Goal: Transaction & Acquisition: Purchase product/service

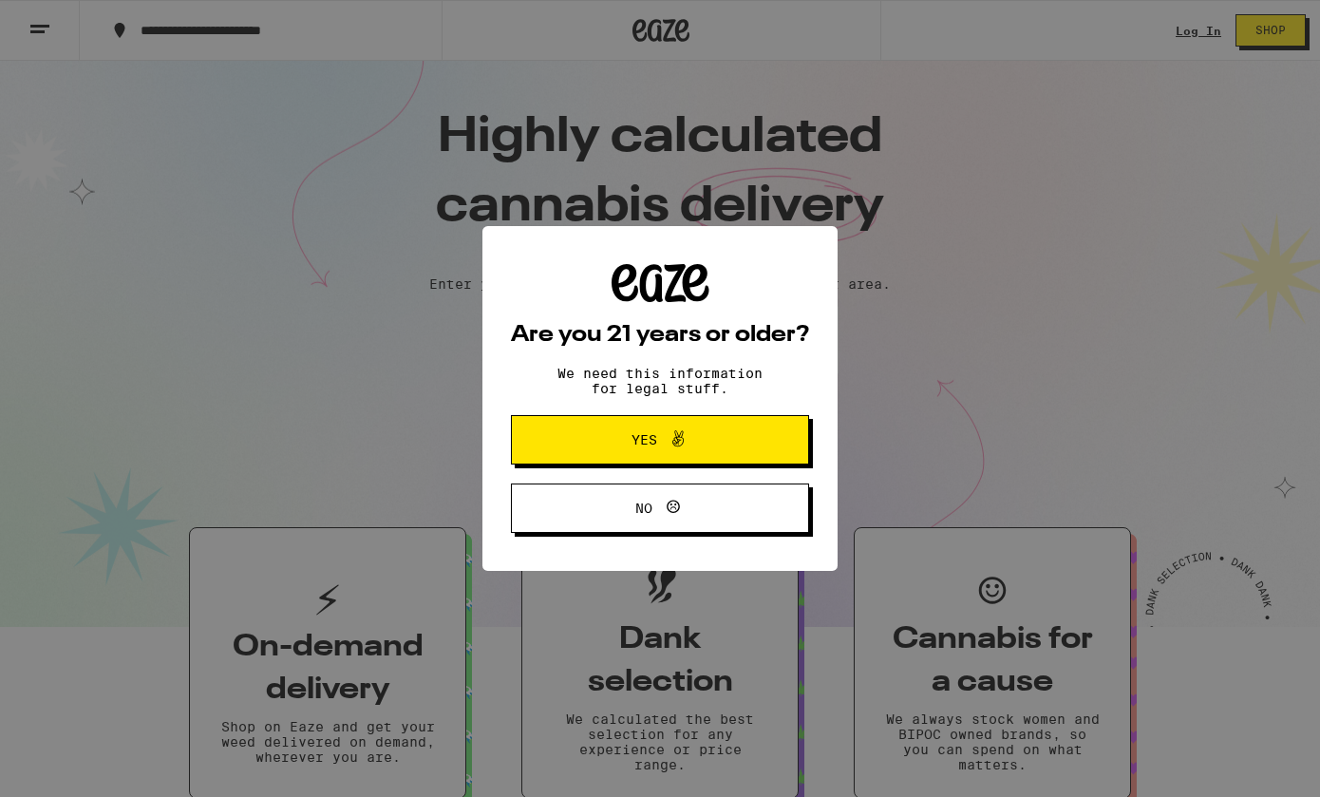
click at [757, 440] on button "Yes" at bounding box center [660, 439] width 298 height 49
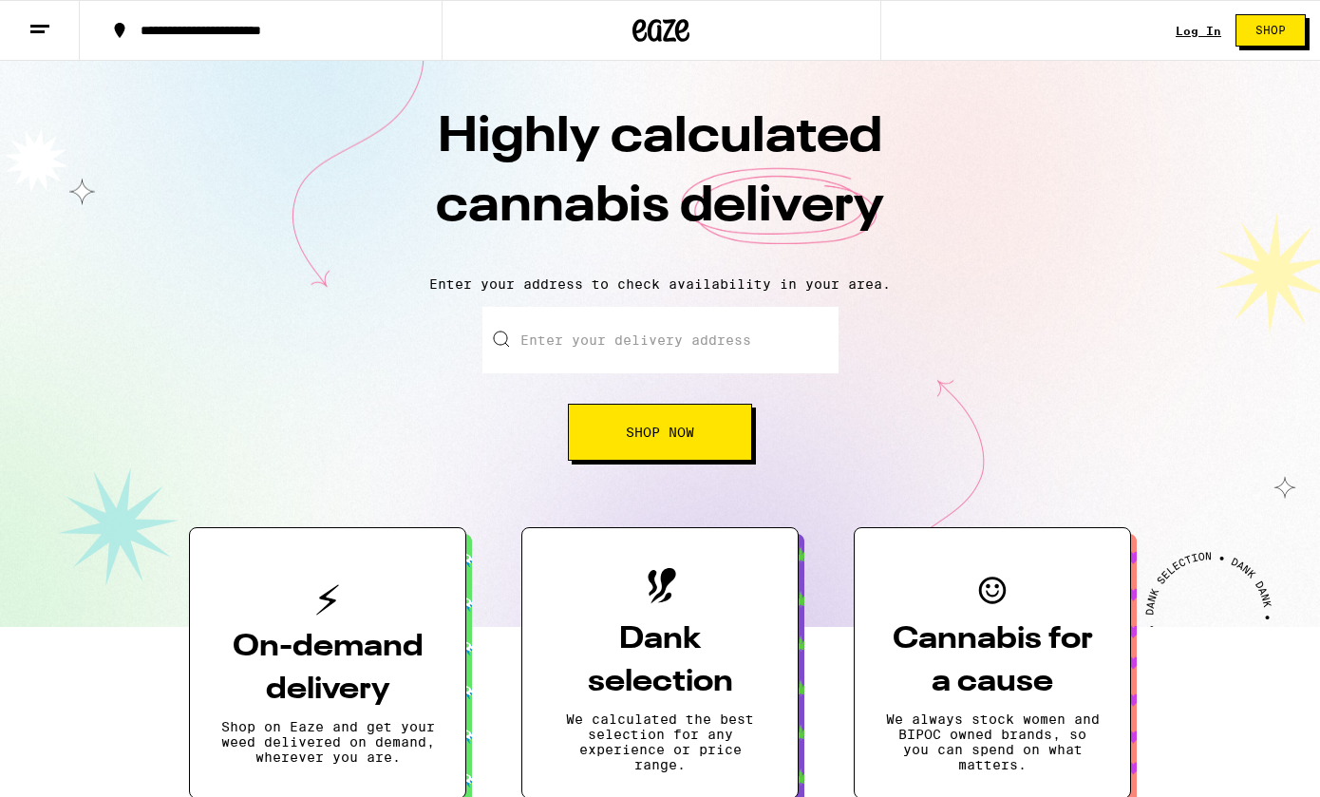
click at [1192, 25] on link "Log In" at bounding box center [1199, 31] width 46 height 12
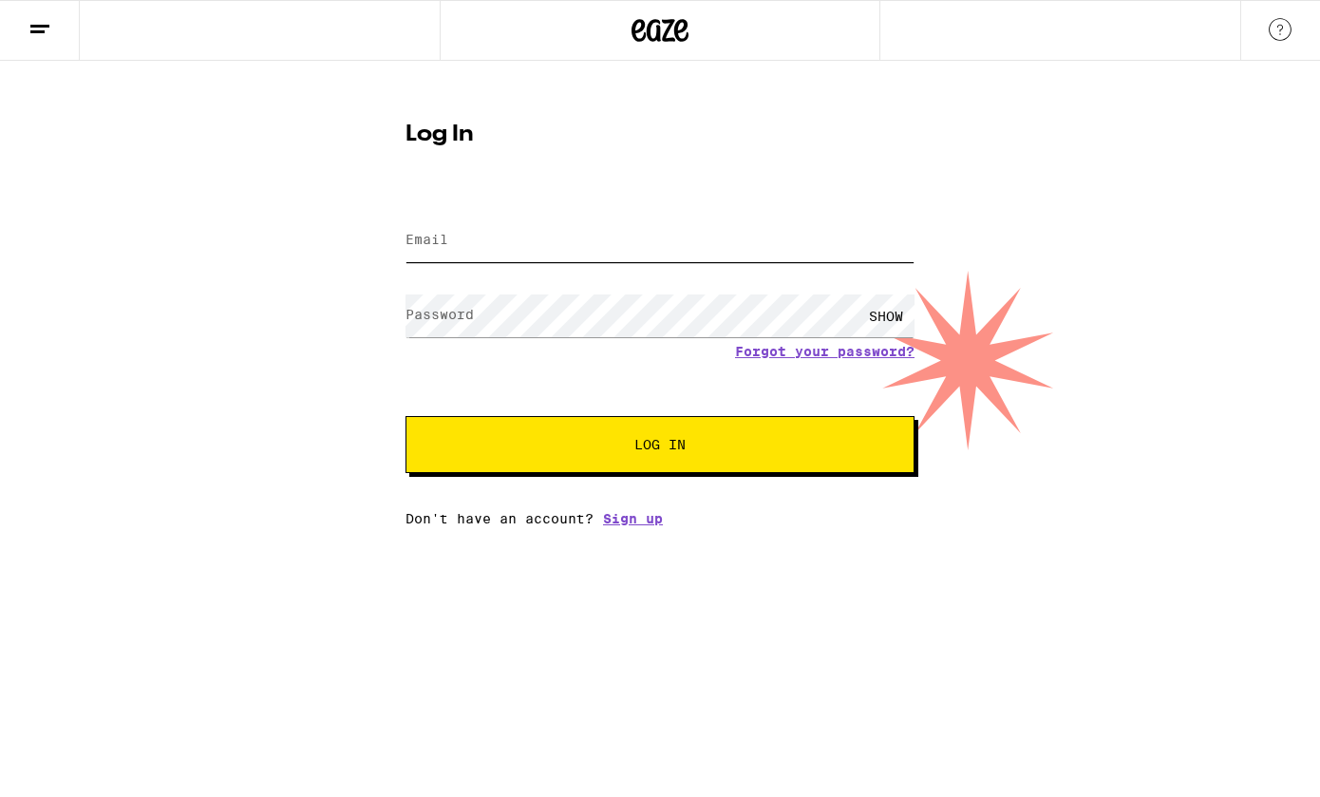
type input "[EMAIL_ADDRESS][DOMAIN_NAME]"
click at [597, 447] on span "Log In" at bounding box center [660, 444] width 355 height 13
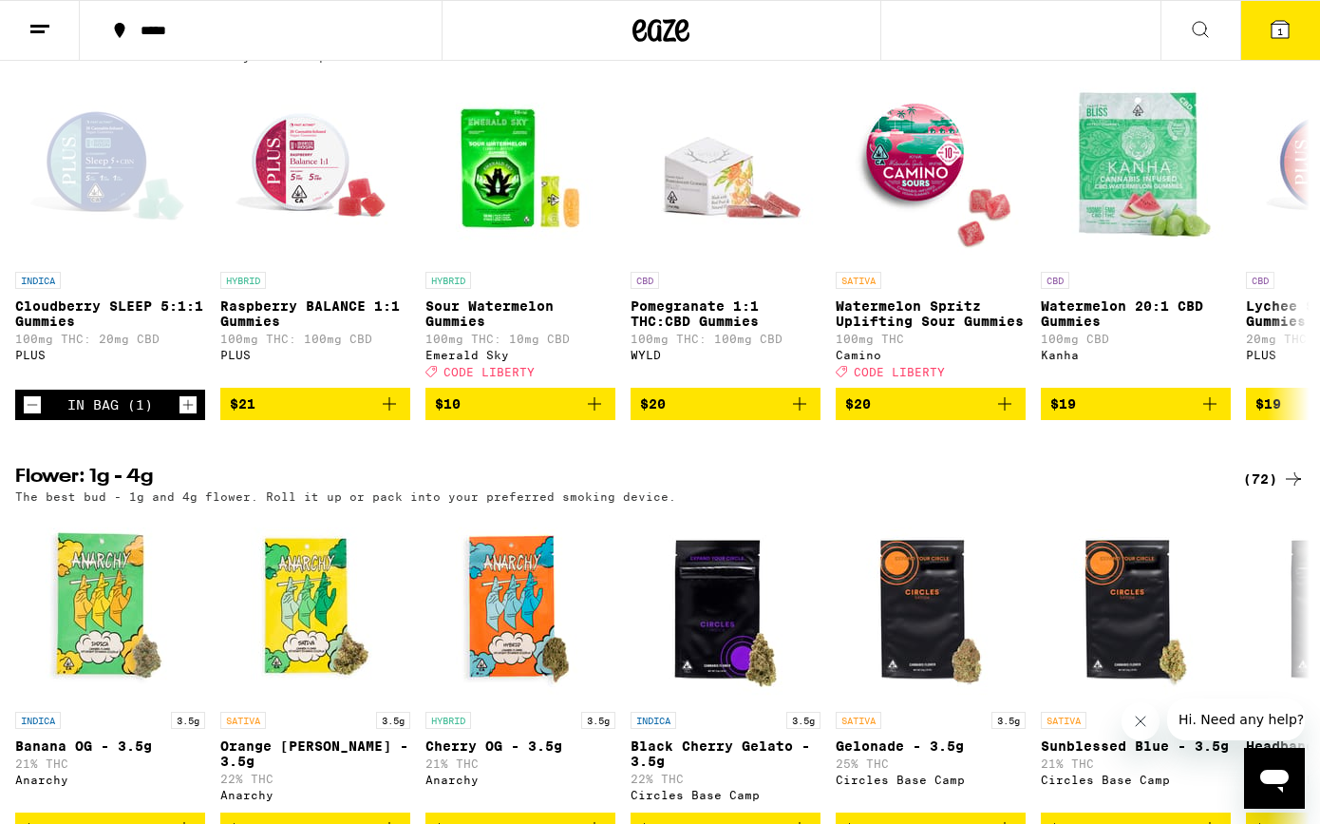
scroll to position [1564, 0]
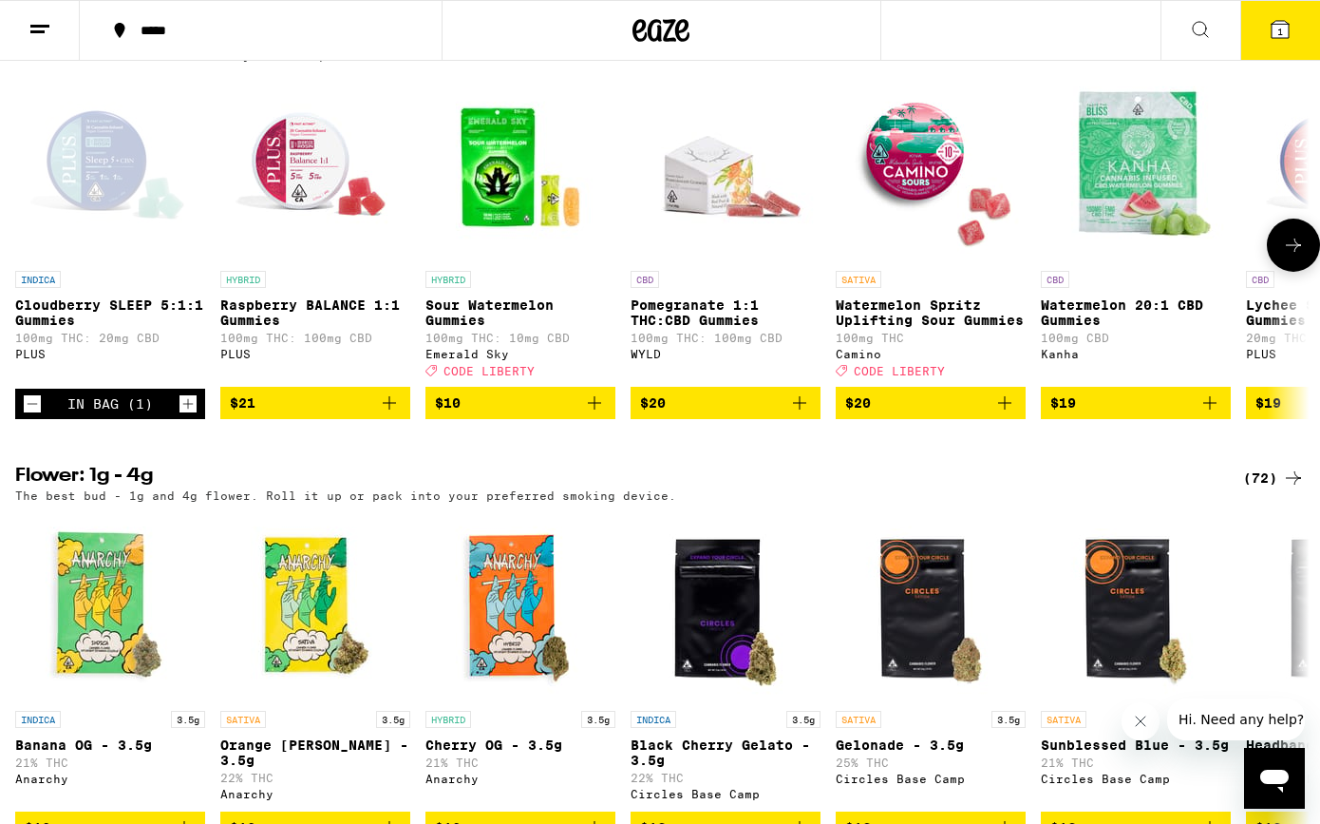
click at [603, 414] on icon "Add to bag" at bounding box center [594, 402] width 23 height 23
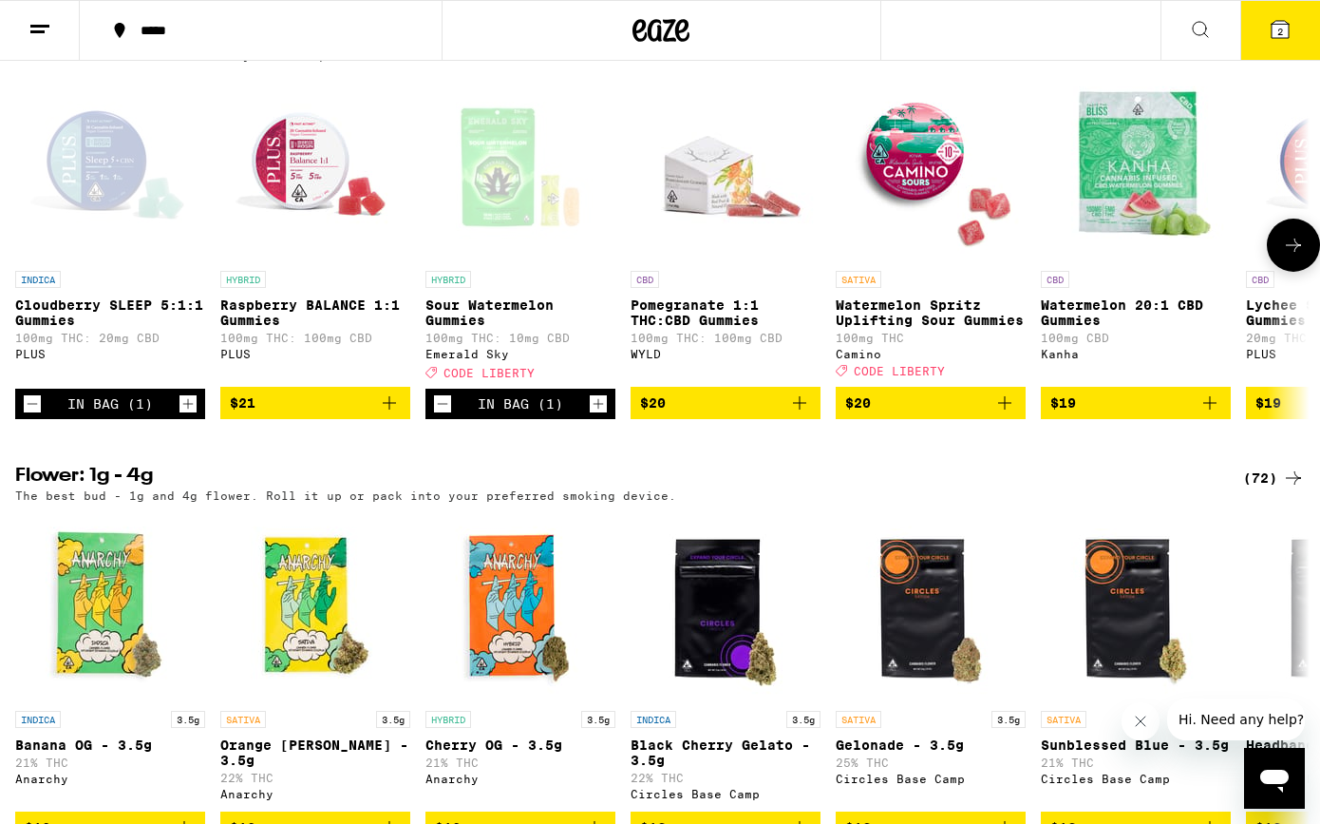
click at [795, 414] on icon "Add to bag" at bounding box center [799, 402] width 23 height 23
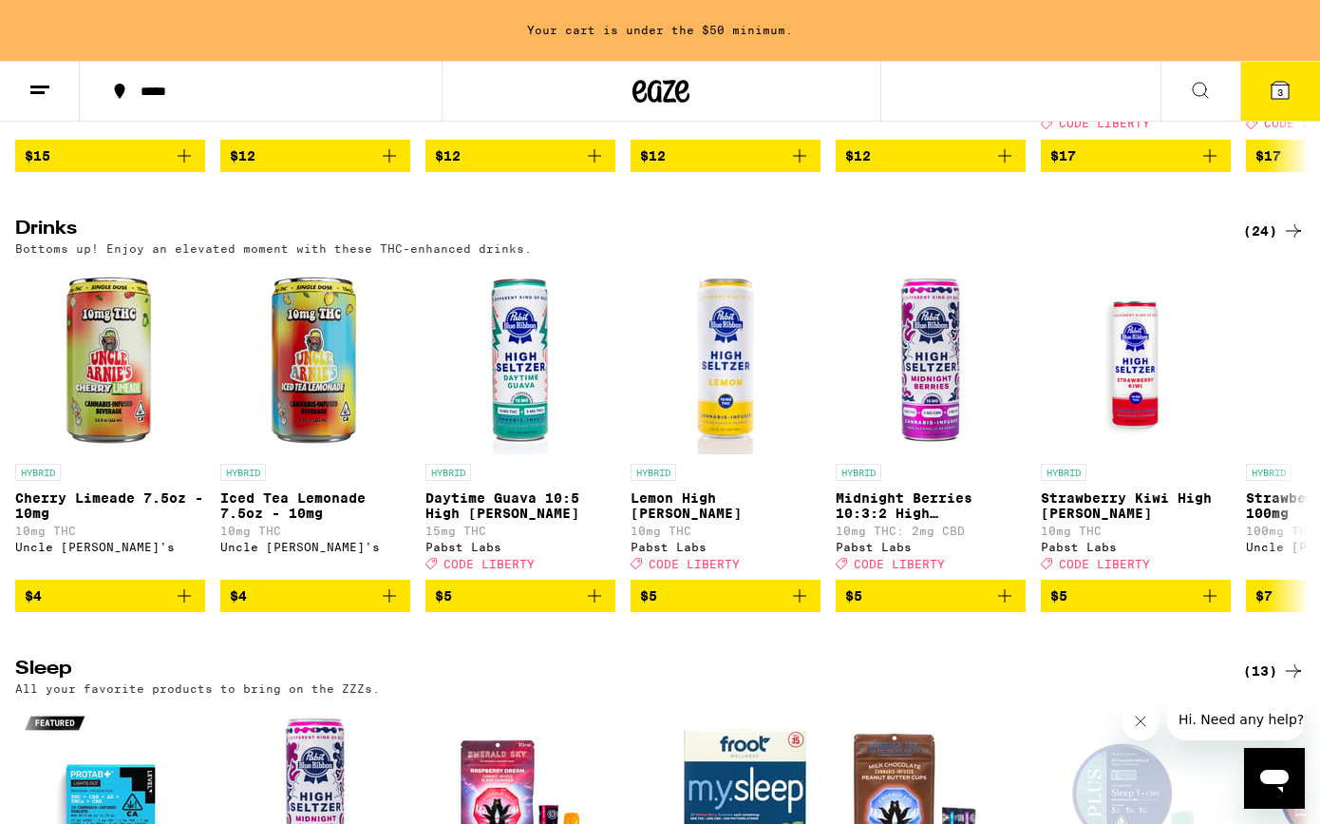
scroll to position [6813, 0]
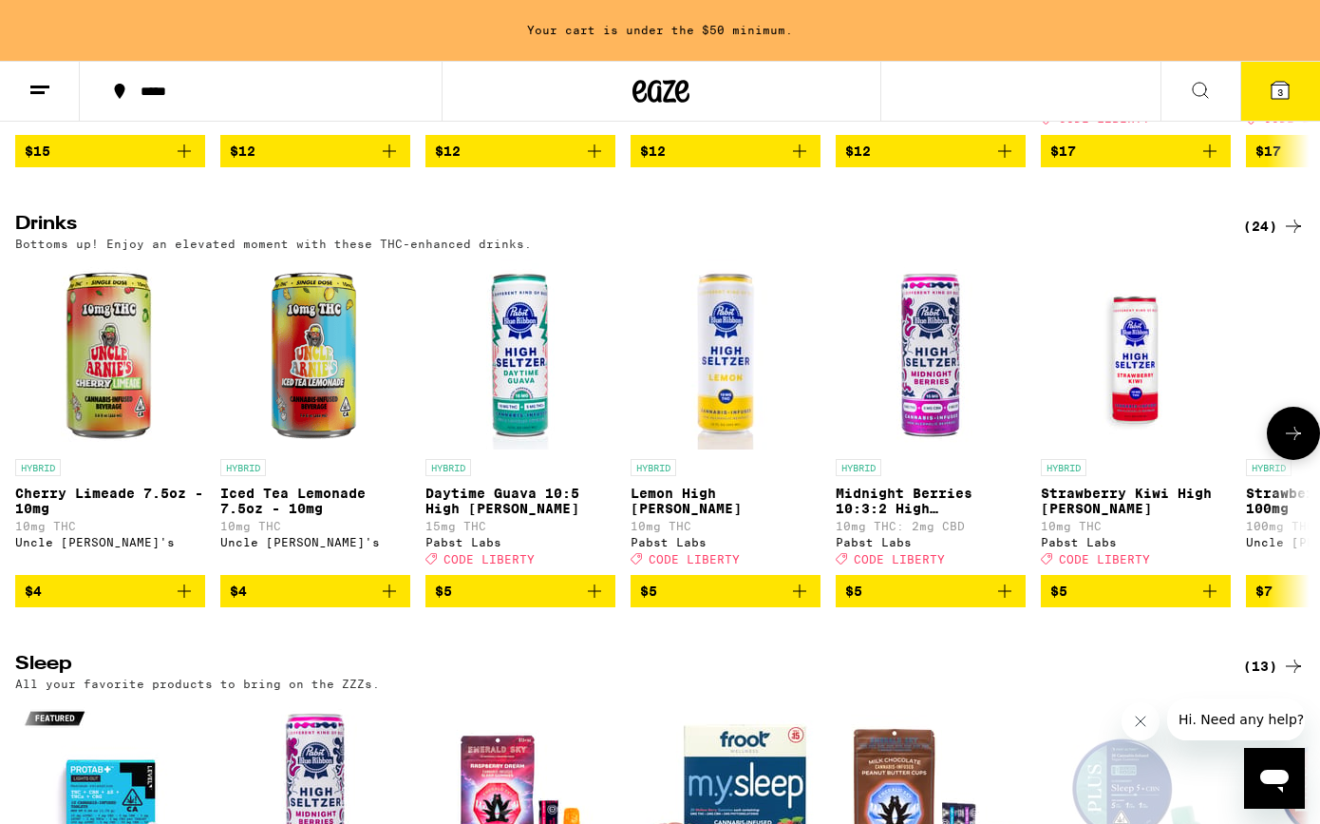
click at [1295, 445] on icon at bounding box center [1293, 433] width 23 height 23
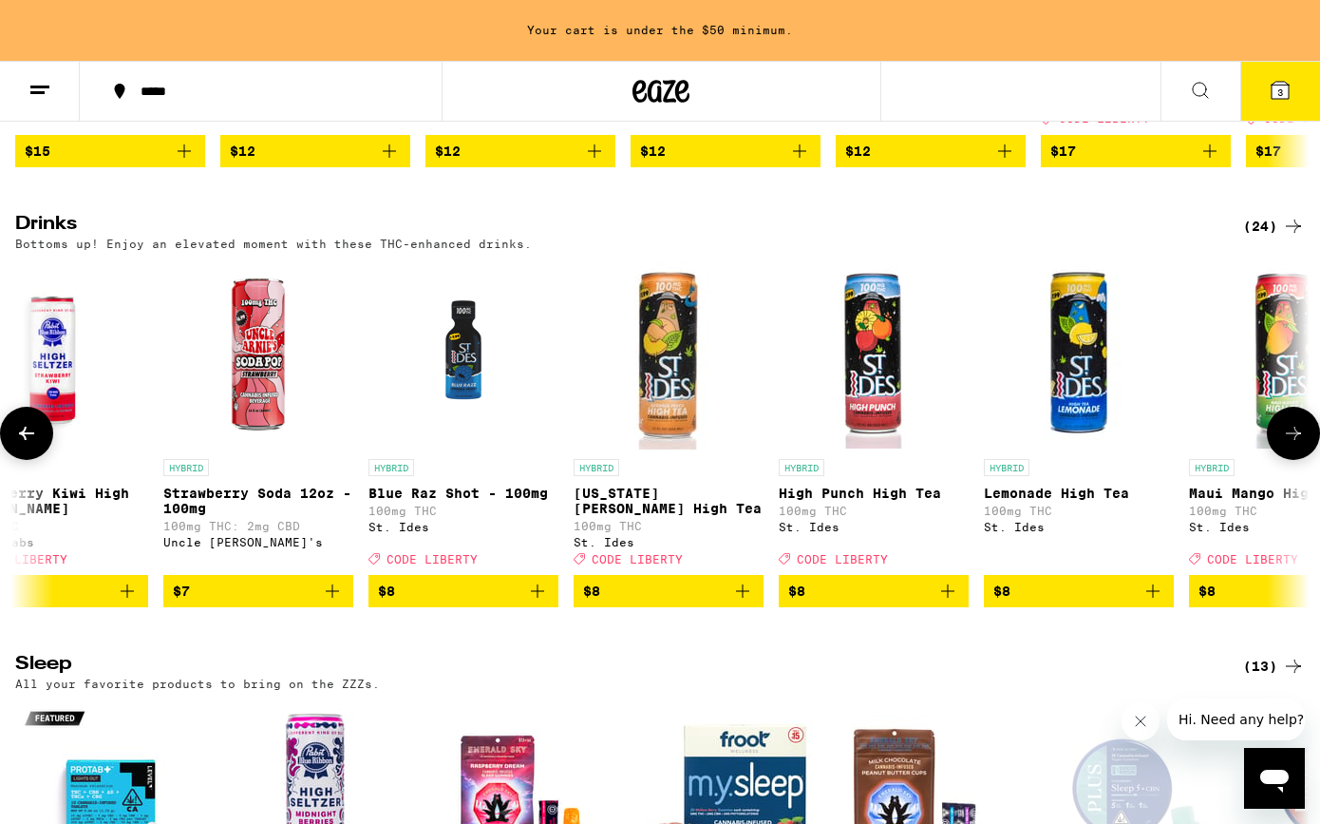
click at [1295, 445] on icon at bounding box center [1293, 433] width 23 height 23
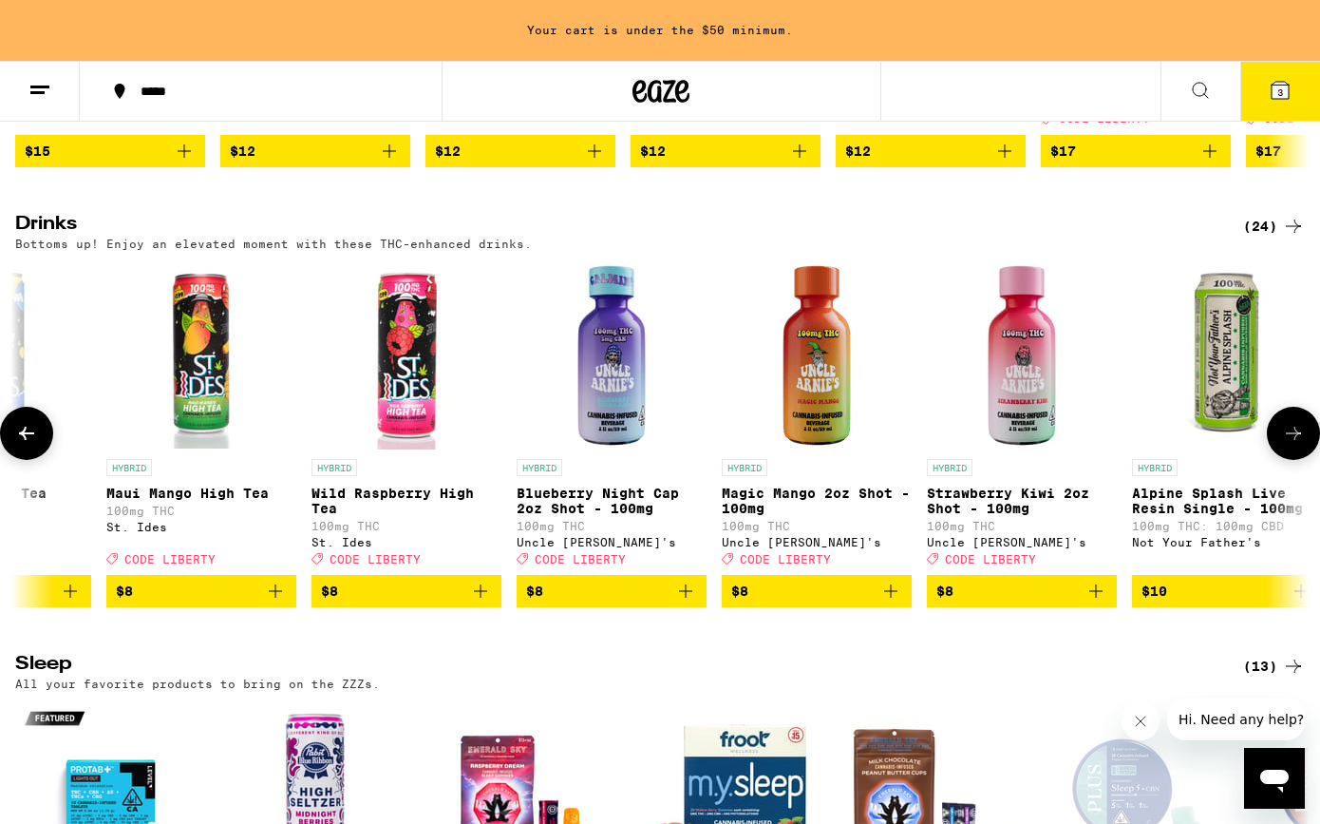
click at [423, 449] on img "Open page for Wild Raspberry High Tea from St. Ides" at bounding box center [407, 354] width 190 height 190
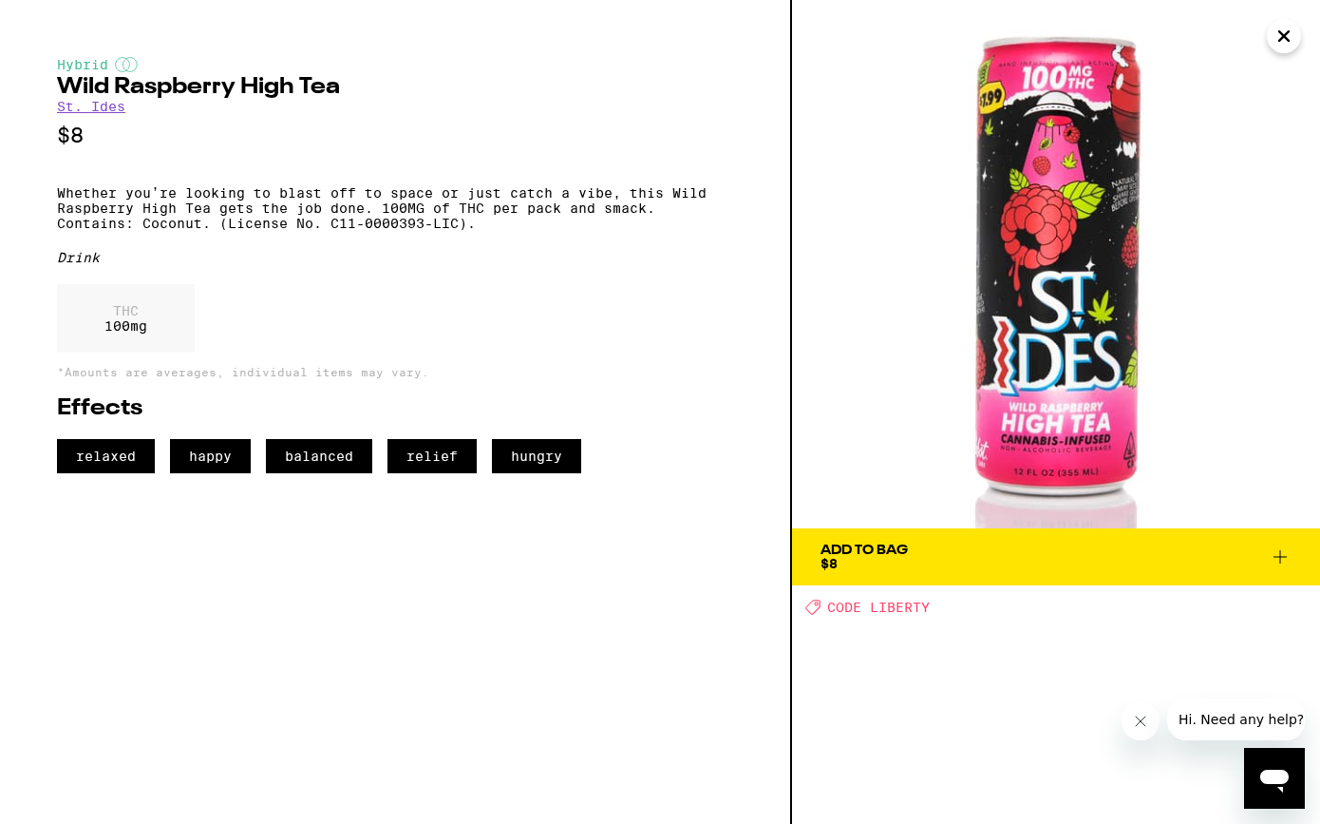
click at [1288, 33] on icon "Close" at bounding box center [1283, 35] width 9 height 9
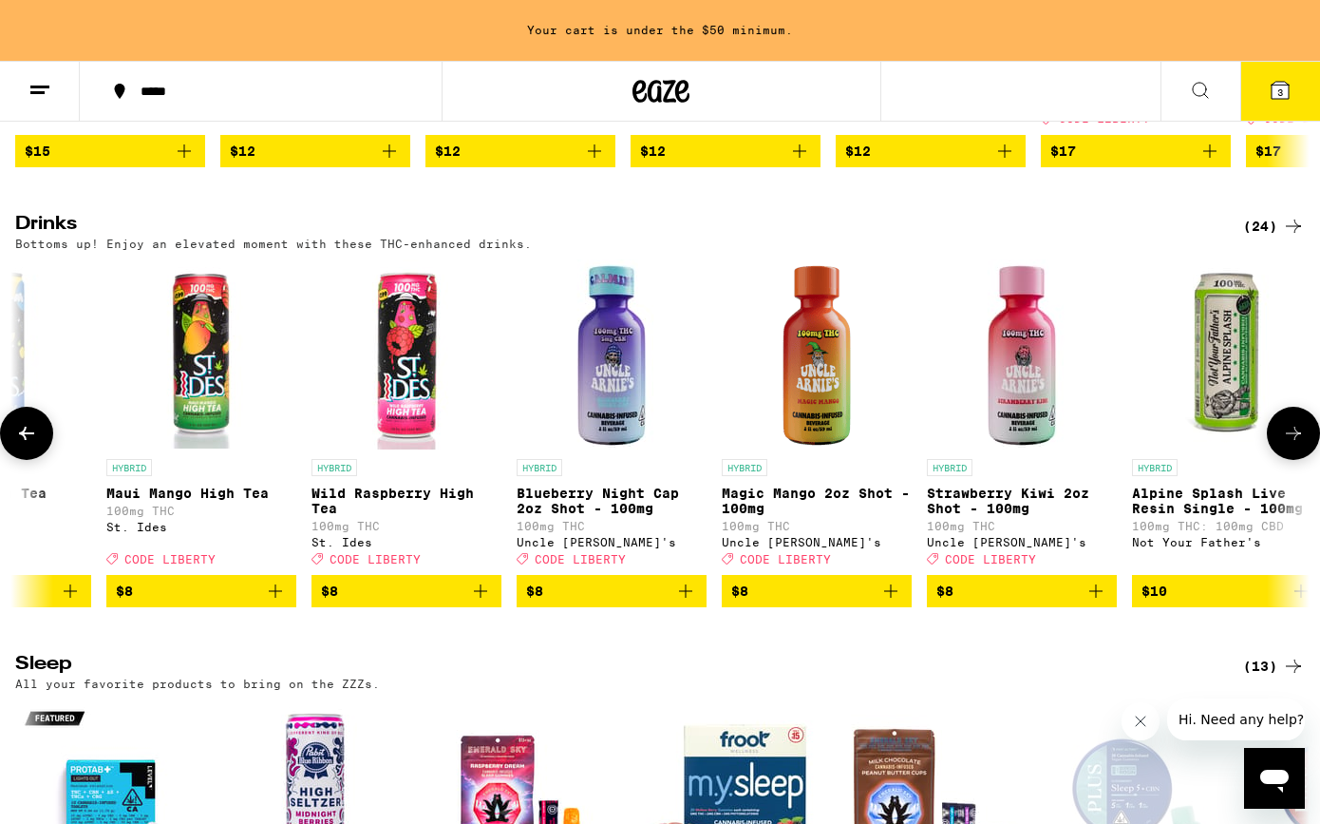
click at [1295, 445] on icon at bounding box center [1293, 433] width 23 height 23
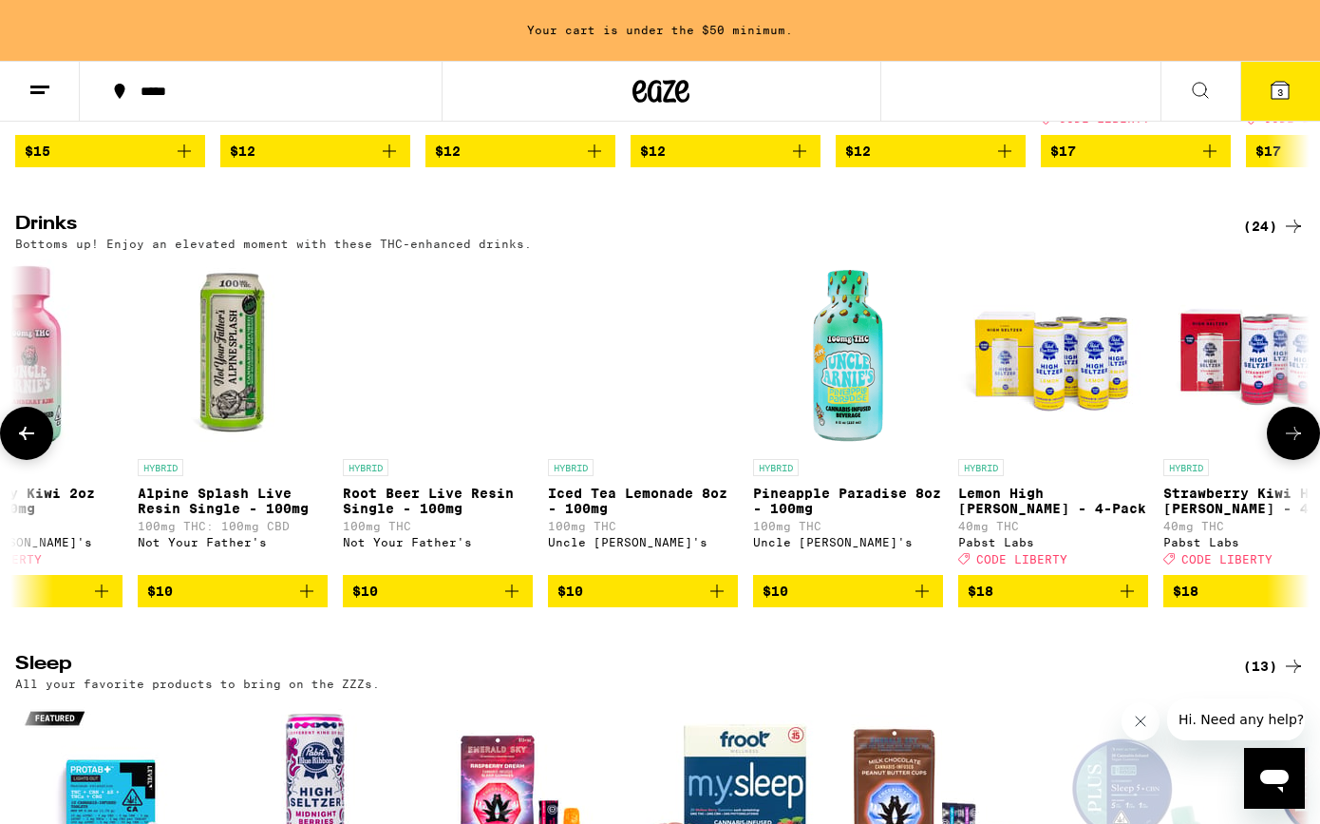
scroll to position [0, 3249]
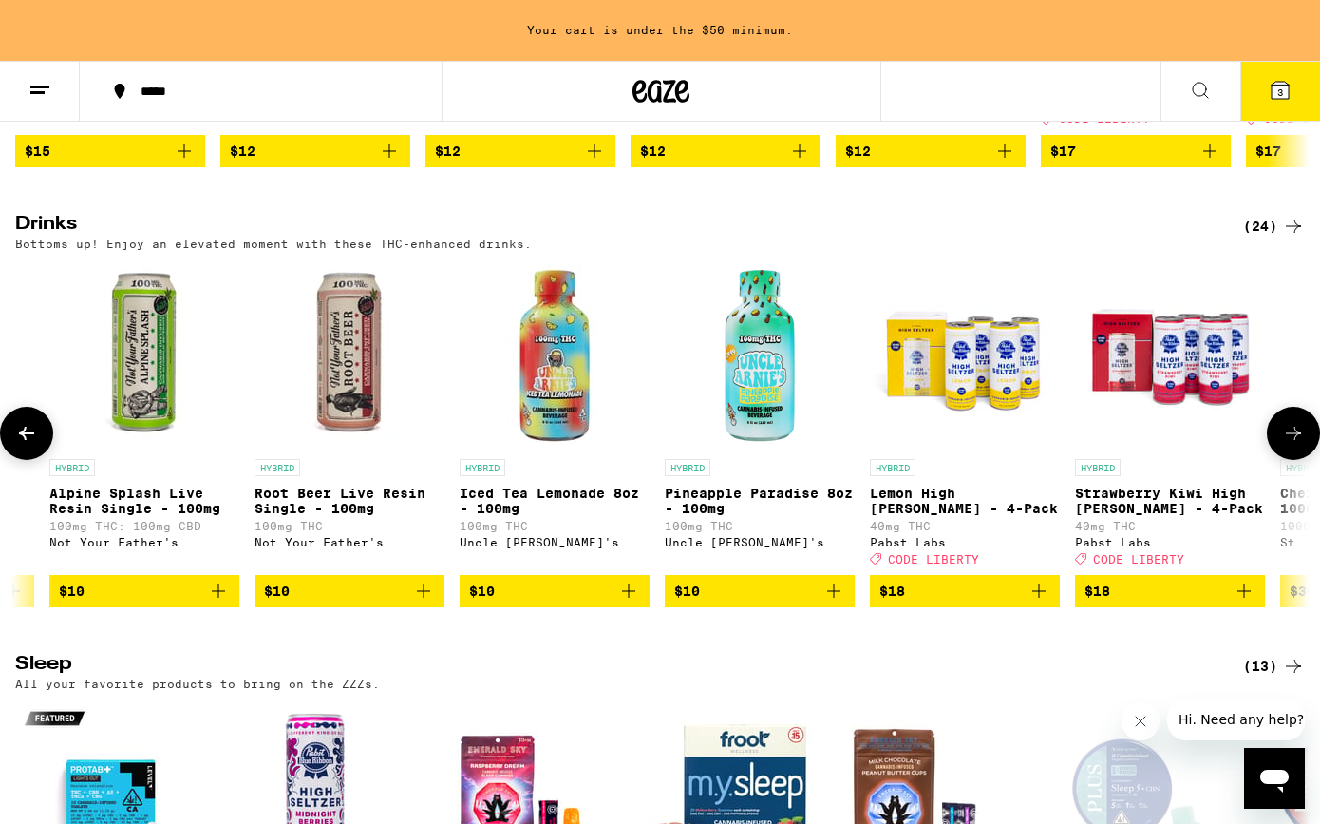
click at [1295, 445] on icon at bounding box center [1293, 433] width 23 height 23
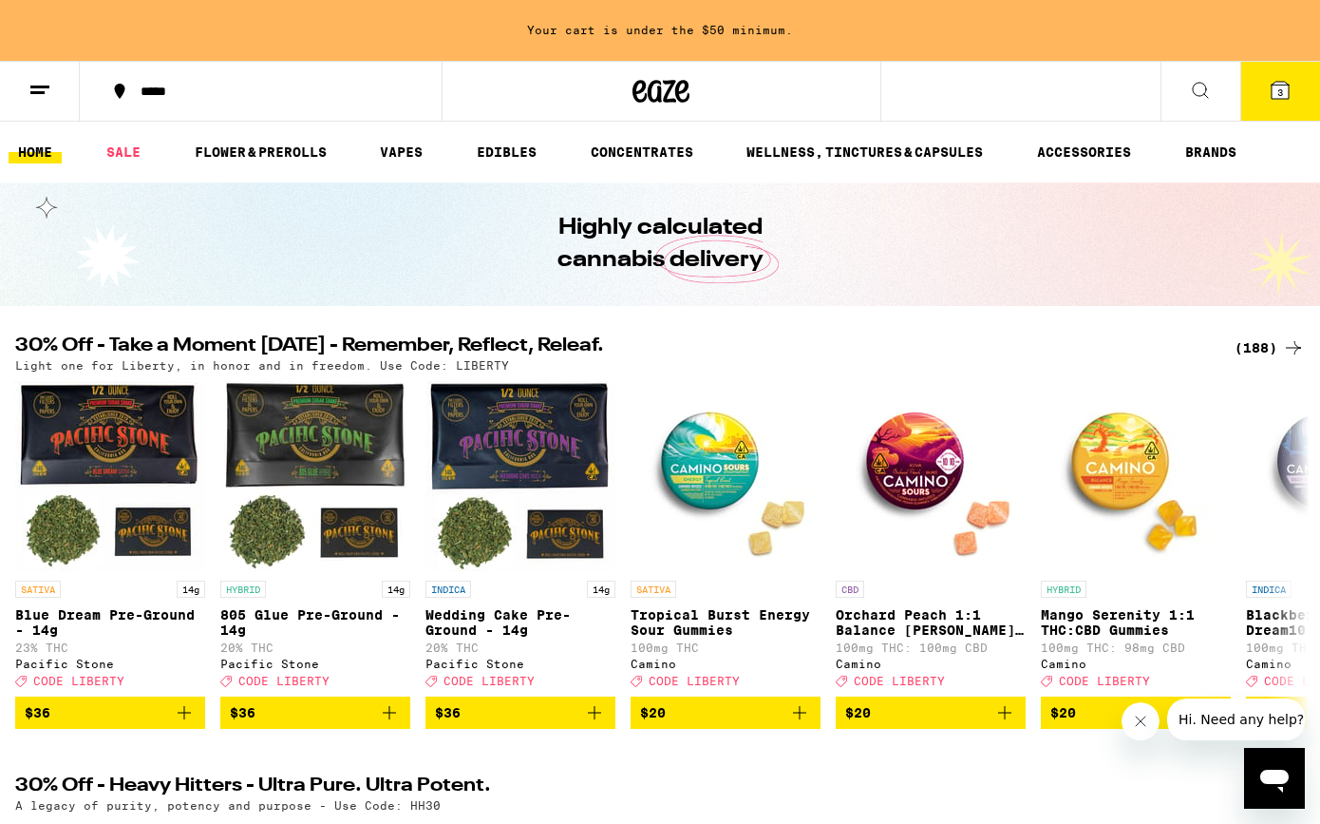
scroll to position [0, 0]
click at [1273, 83] on icon at bounding box center [1280, 90] width 23 height 23
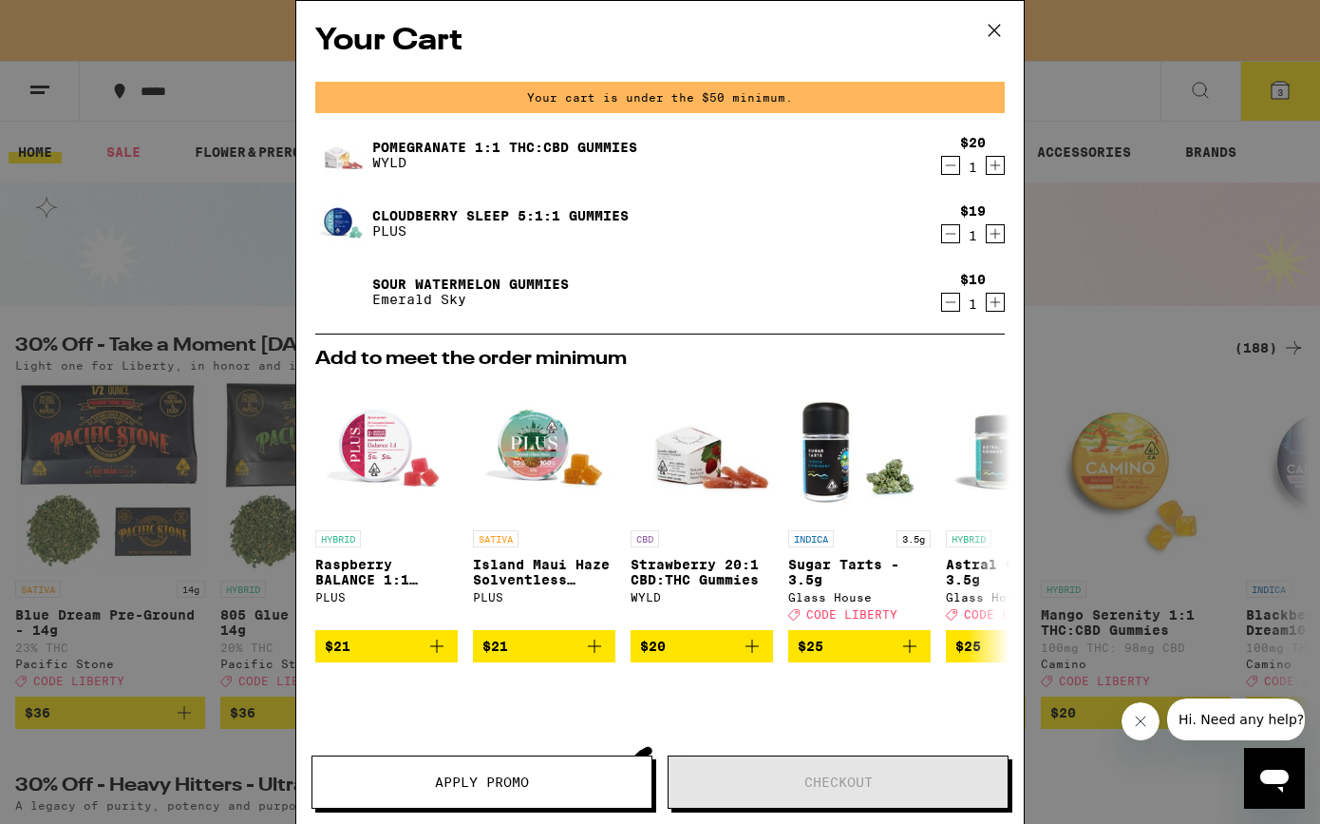
click at [950, 235] on icon "Decrement" at bounding box center [950, 233] width 17 height 23
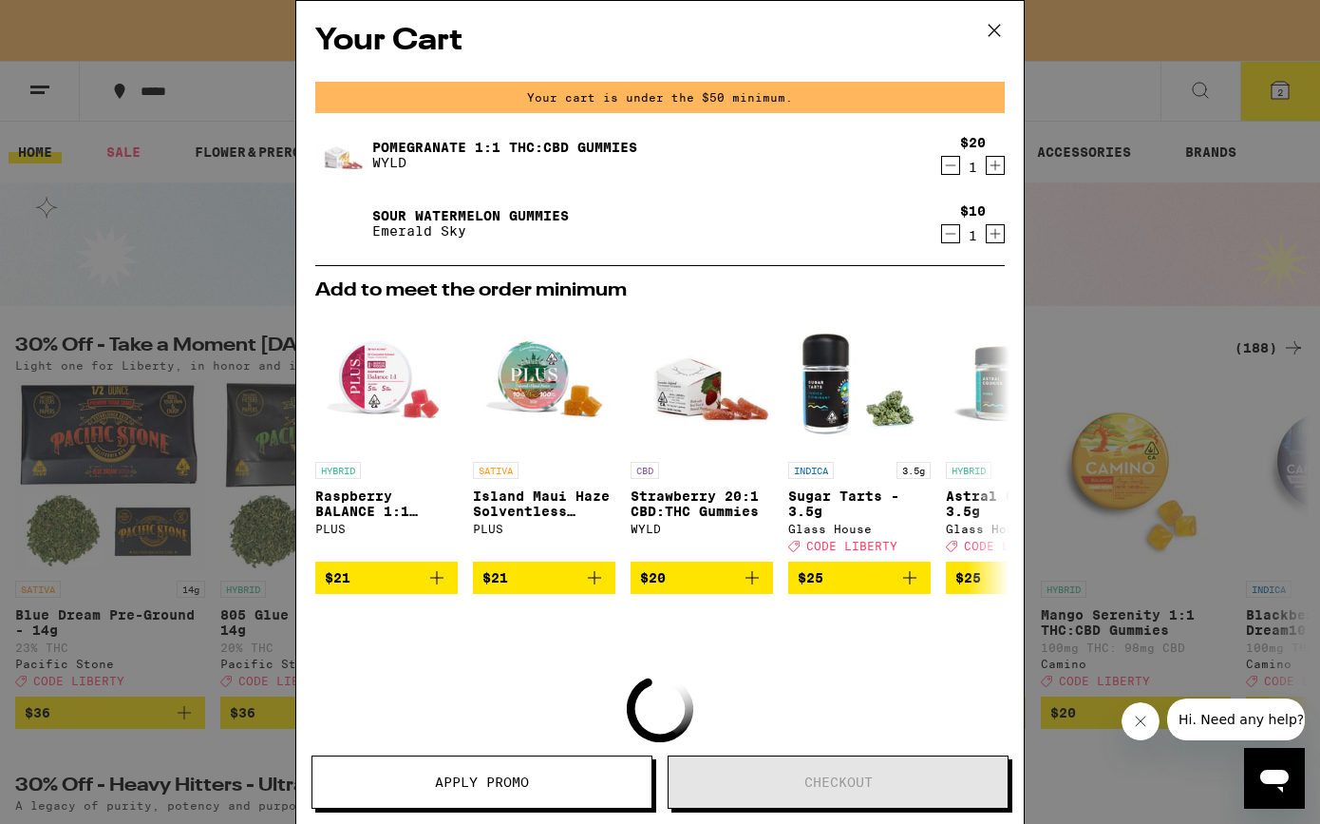
click at [991, 26] on icon at bounding box center [994, 30] width 28 height 28
